Goal: Check status: Check status

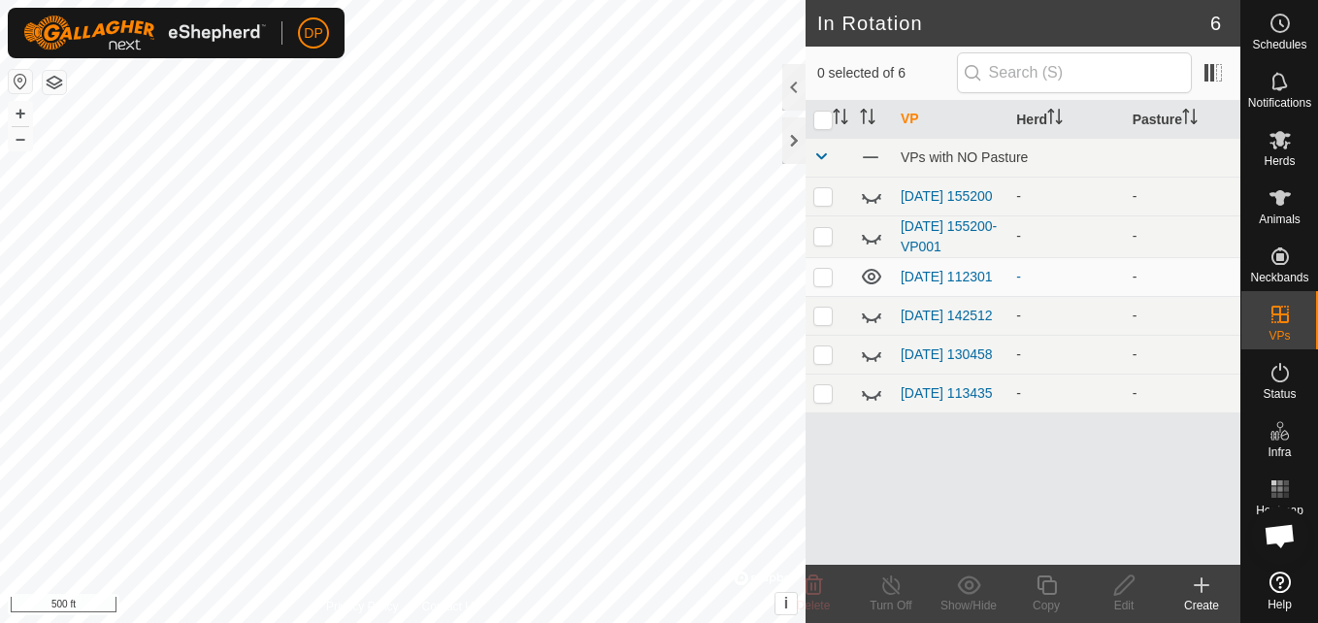
scroll to position [2020, 0]
click at [818, 283] on p-checkbox at bounding box center [822, 277] width 19 height 16
checkbox input "false"
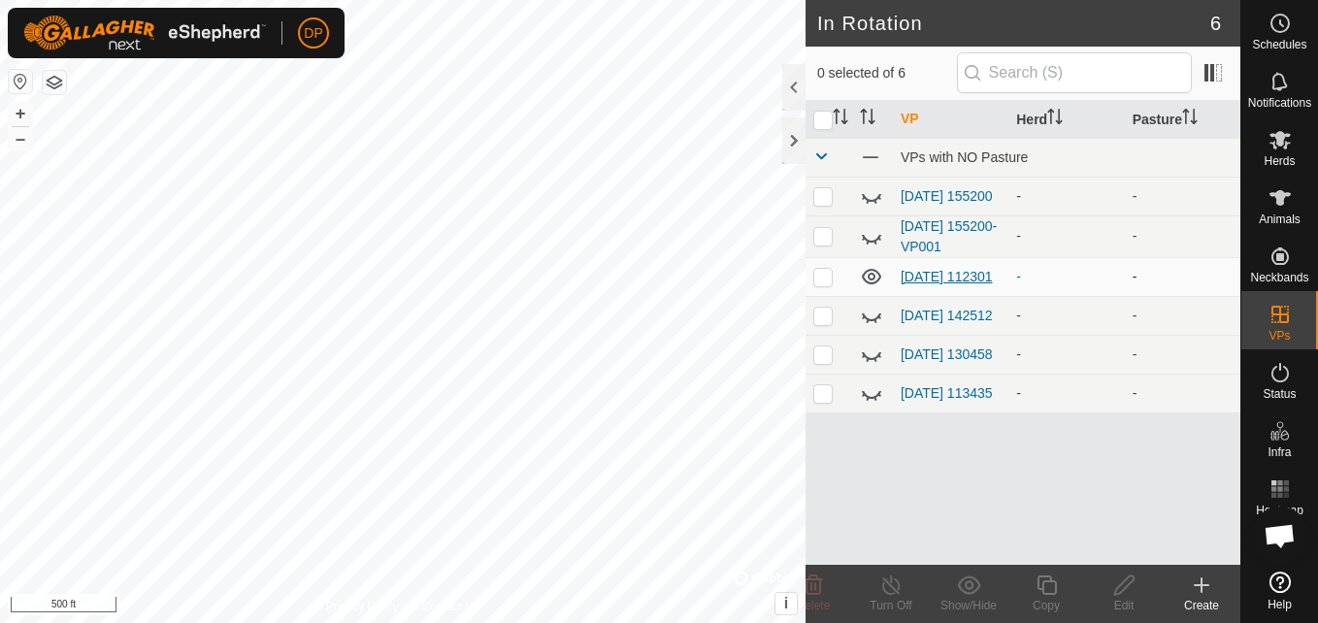
click at [940, 269] on link "[DATE] 112301" at bounding box center [947, 277] width 92 height 16
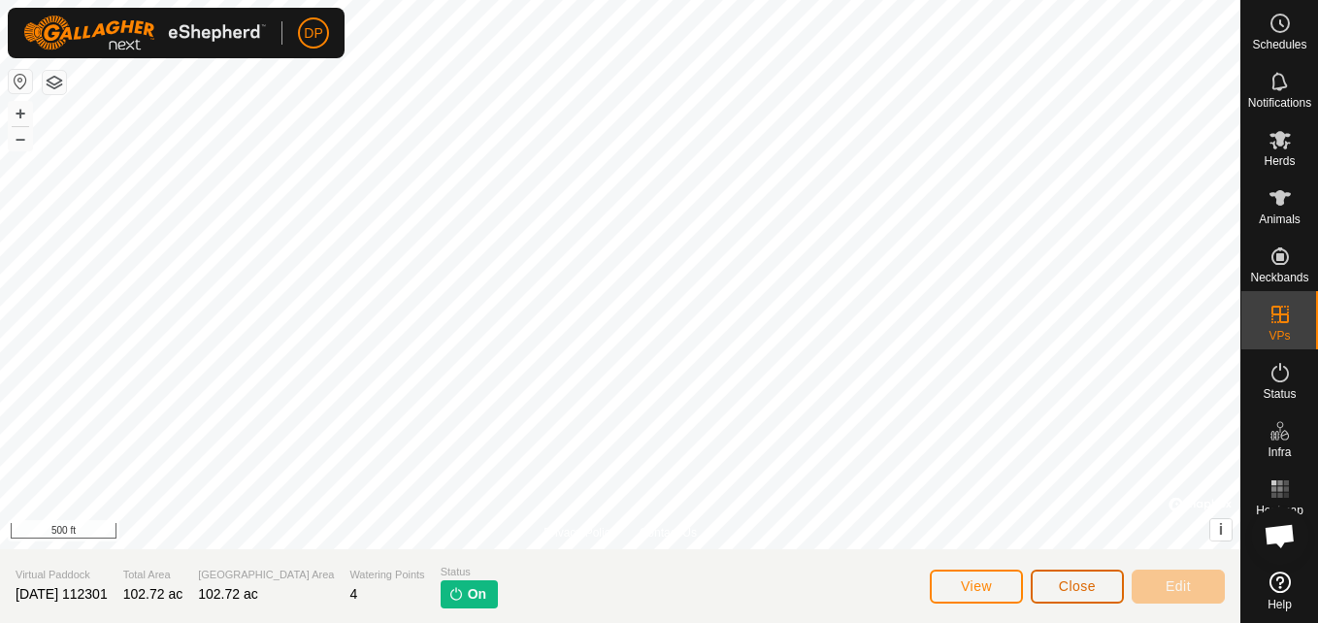
click at [1067, 583] on span "Close" at bounding box center [1077, 586] width 37 height 16
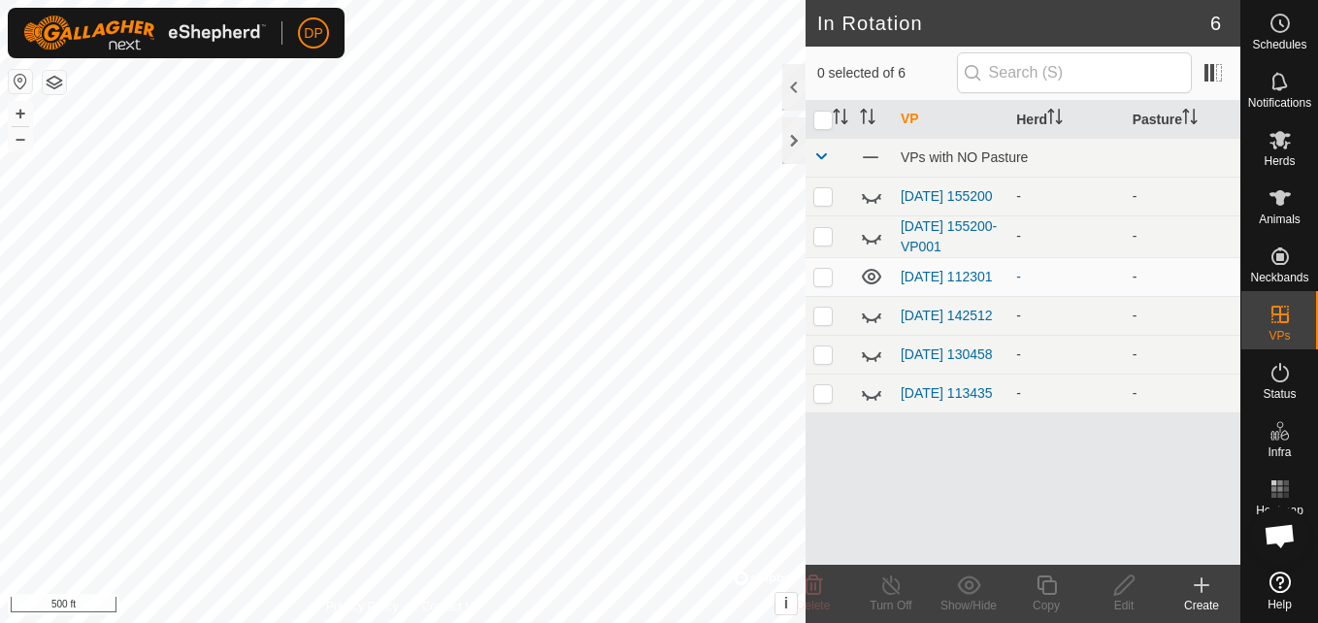
scroll to position [2020, 0]
click at [874, 276] on icon at bounding box center [871, 277] width 19 height 16
click at [874, 276] on icon at bounding box center [871, 276] width 23 height 23
click at [930, 394] on link "[DATE] 113435" at bounding box center [947, 393] width 92 height 16
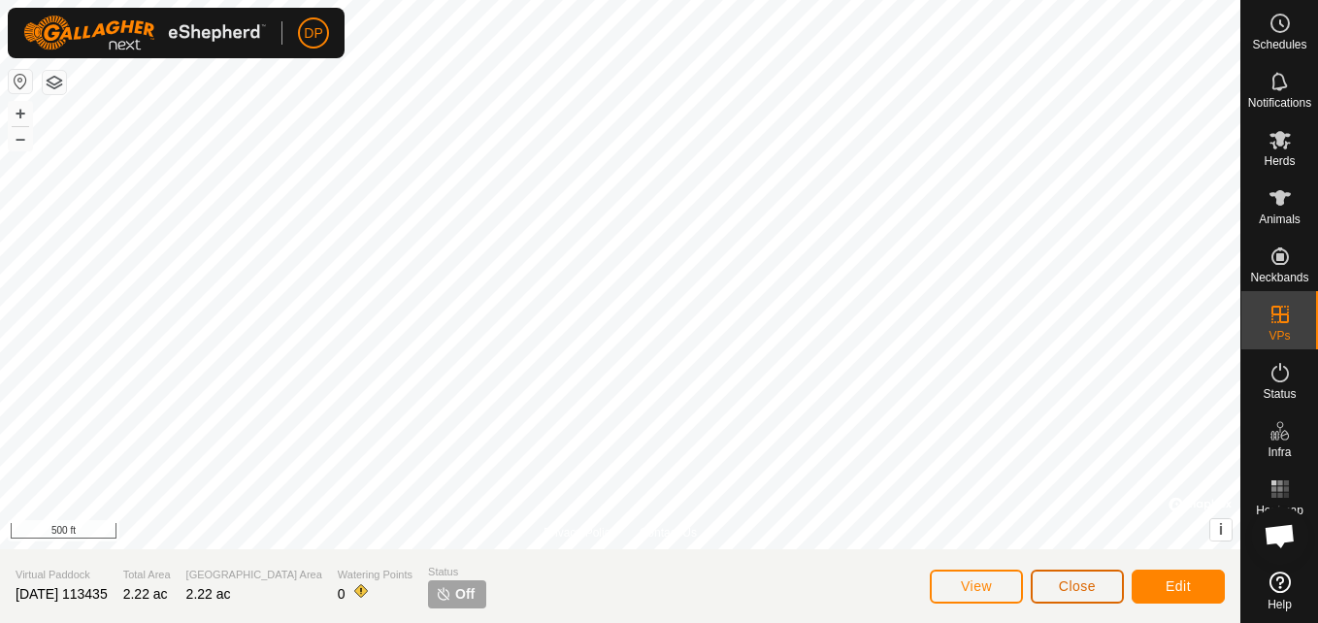
click at [1084, 585] on span "Close" at bounding box center [1077, 586] width 37 height 16
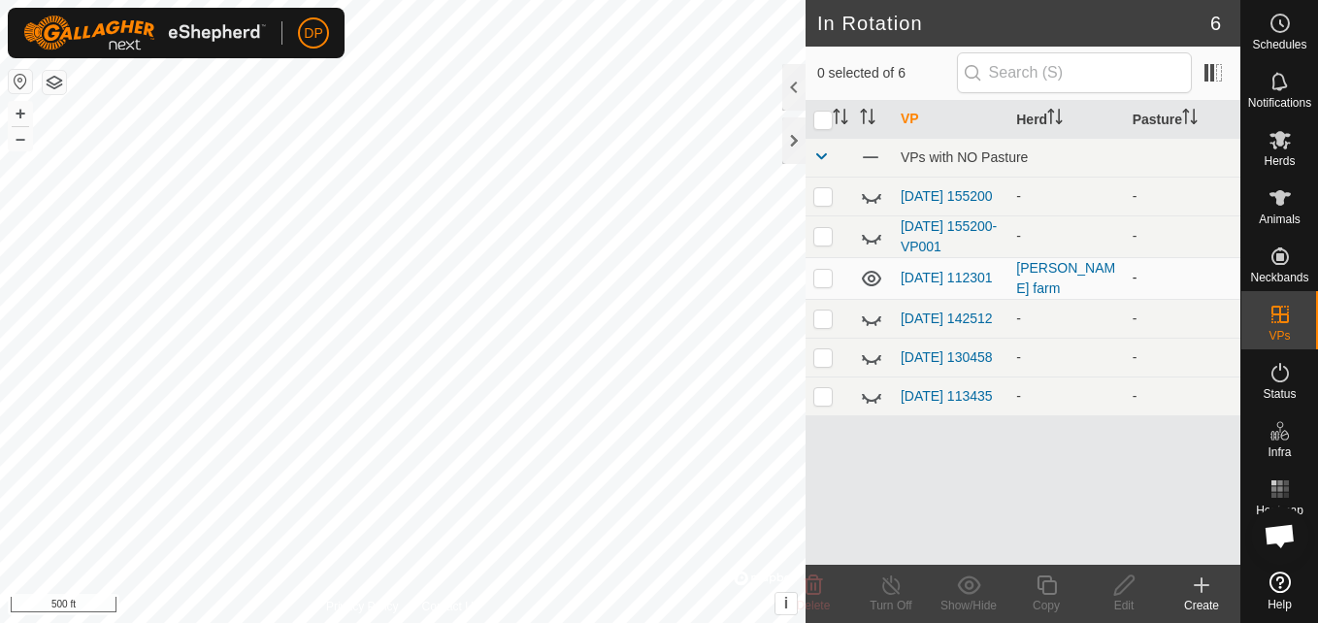
click at [820, 280] on p-checkbox at bounding box center [822, 278] width 19 height 16
checkbox input "false"
click at [927, 274] on link "[DATE] 112301" at bounding box center [947, 278] width 92 height 16
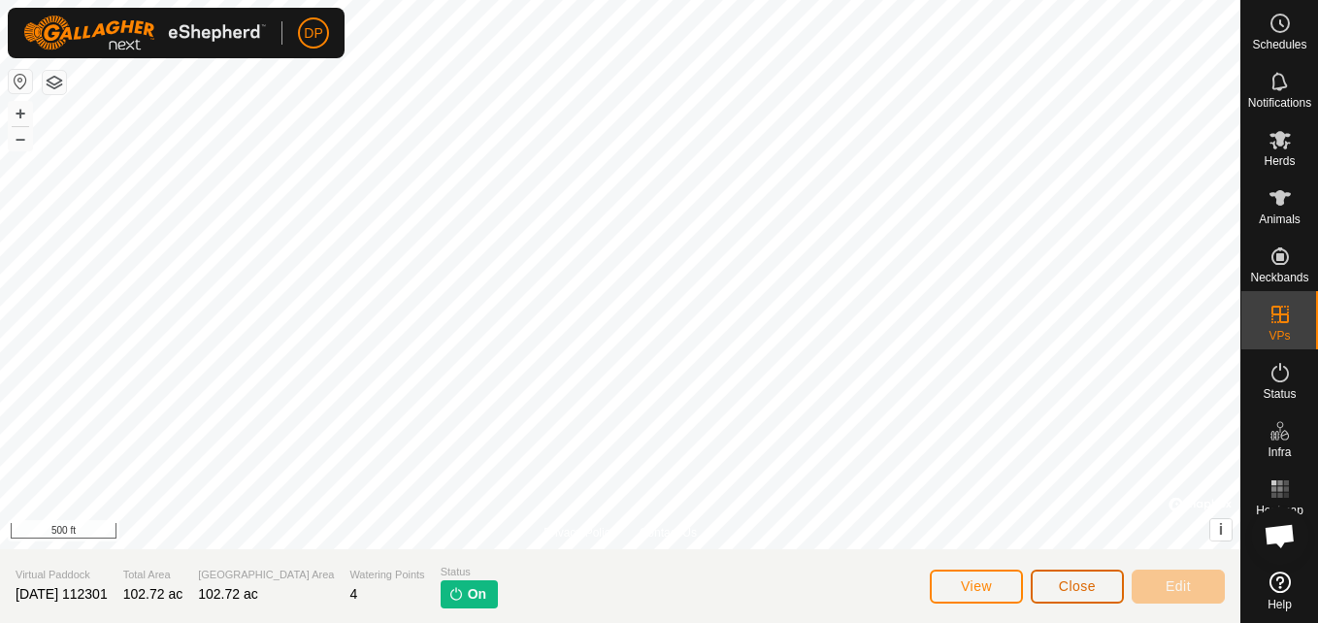
click at [1090, 587] on span "Close" at bounding box center [1077, 586] width 37 height 16
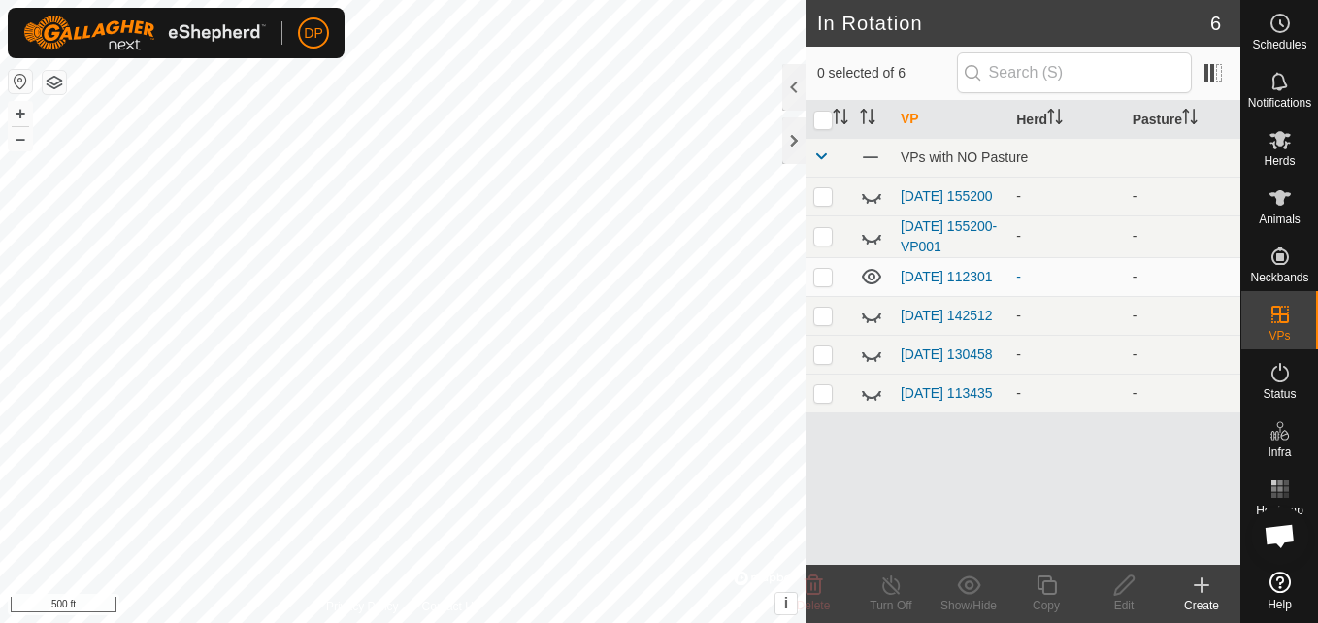
scroll to position [2020, 0]
